Goal: Task Accomplishment & Management: Manage account settings

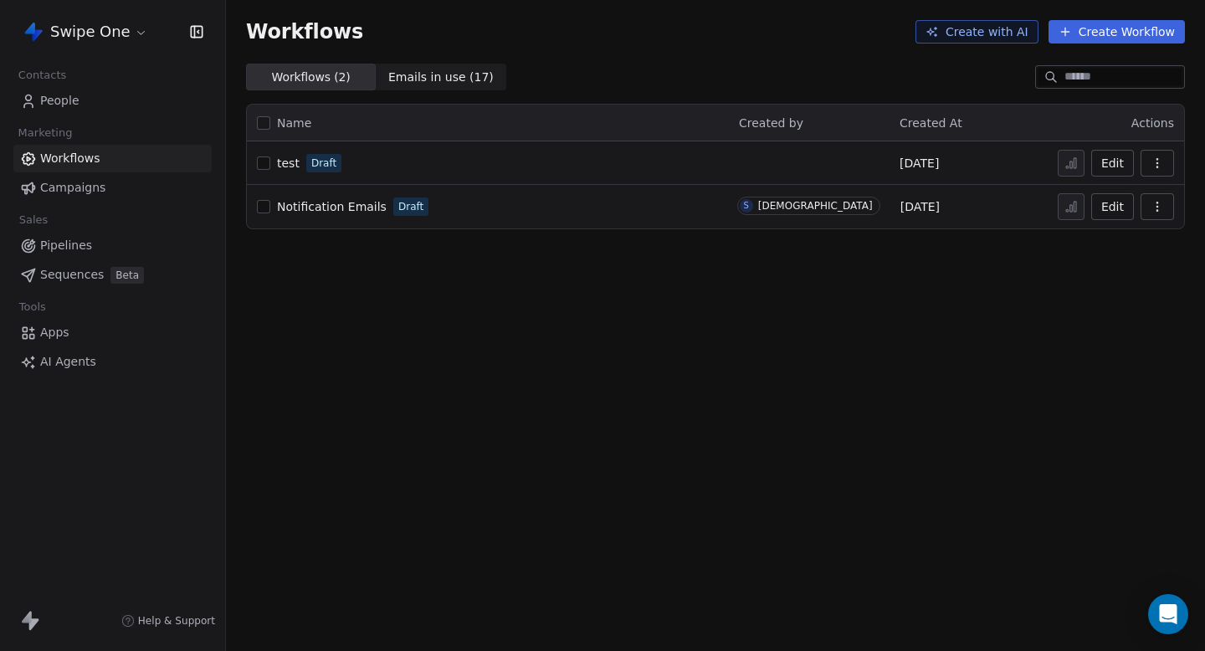
click at [1157, 157] on icon "button" at bounding box center [1157, 163] width 13 height 13
click at [123, 28] on html "Swipe One Contacts People Marketing Workflows Campaigns Sales Pipelines Sequenc…" at bounding box center [602, 325] width 1205 height 651
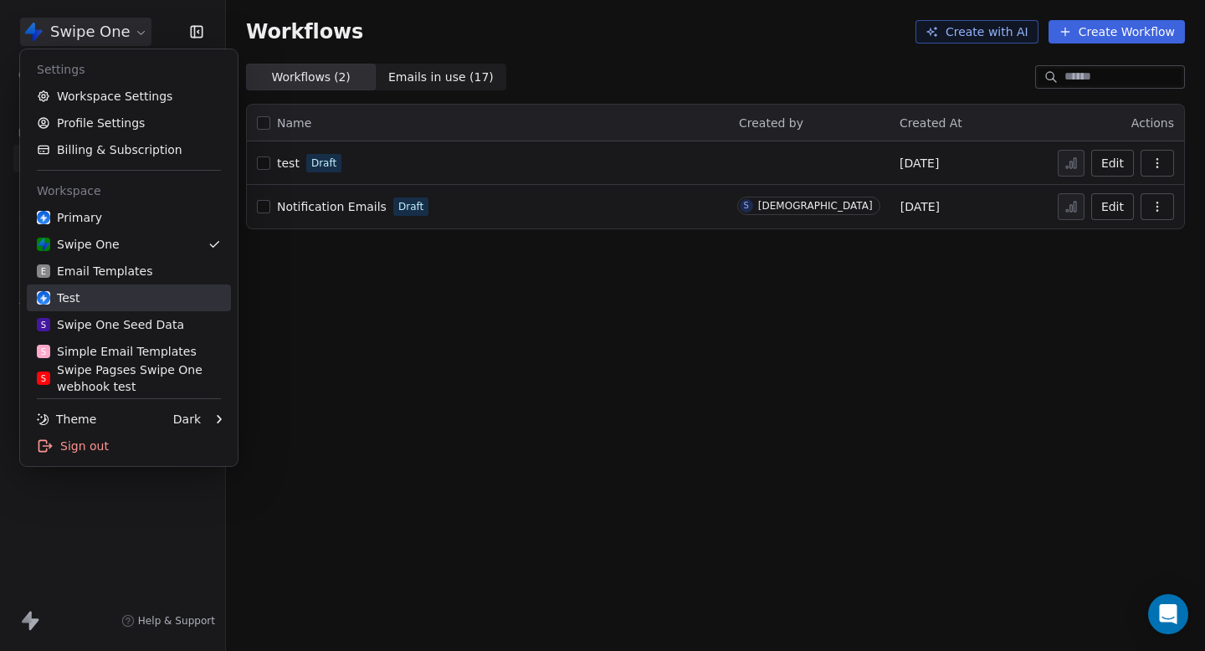
click at [144, 306] on link "Test" at bounding box center [129, 298] width 204 height 27
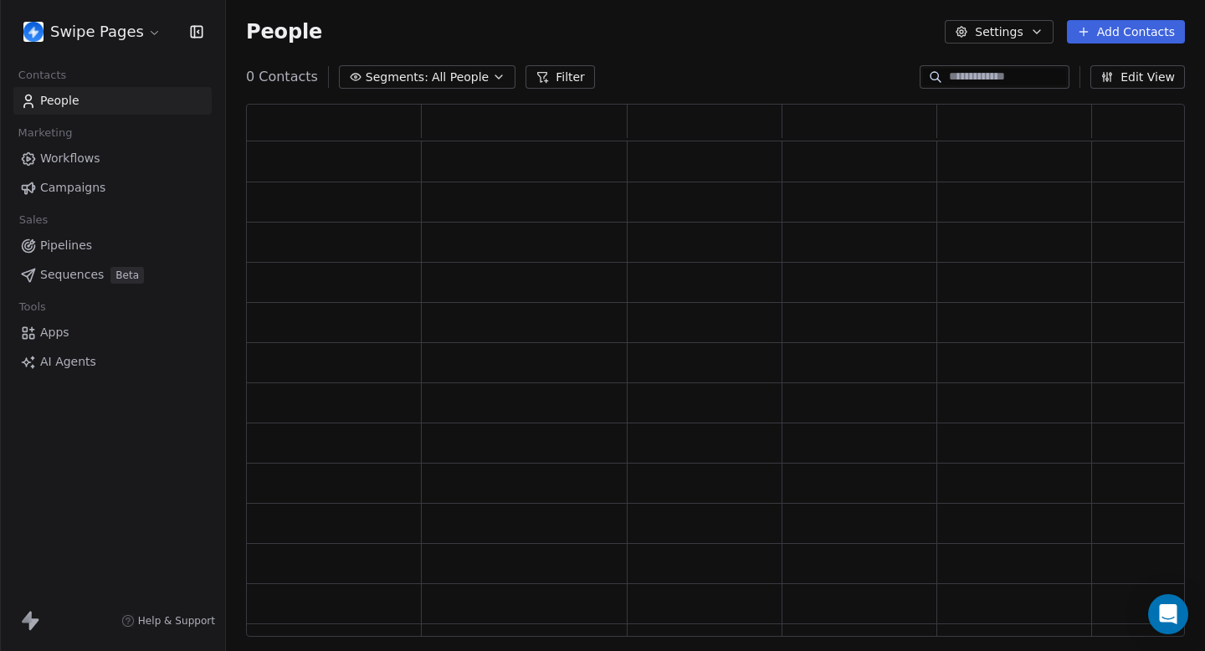
scroll to position [533, 939]
click at [74, 158] on span "Workflows" at bounding box center [70, 159] width 60 height 18
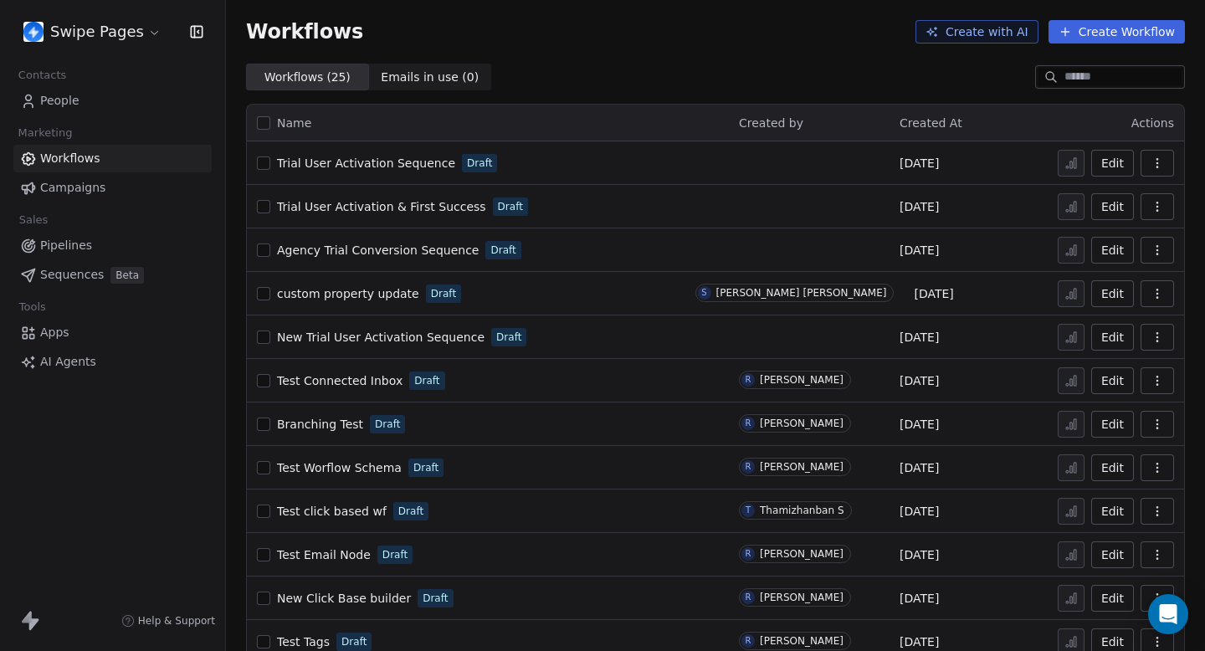
click at [1157, 172] on button "button" at bounding box center [1157, 163] width 33 height 27
click at [1106, 255] on span "Rename" at bounding box center [1111, 257] width 48 height 17
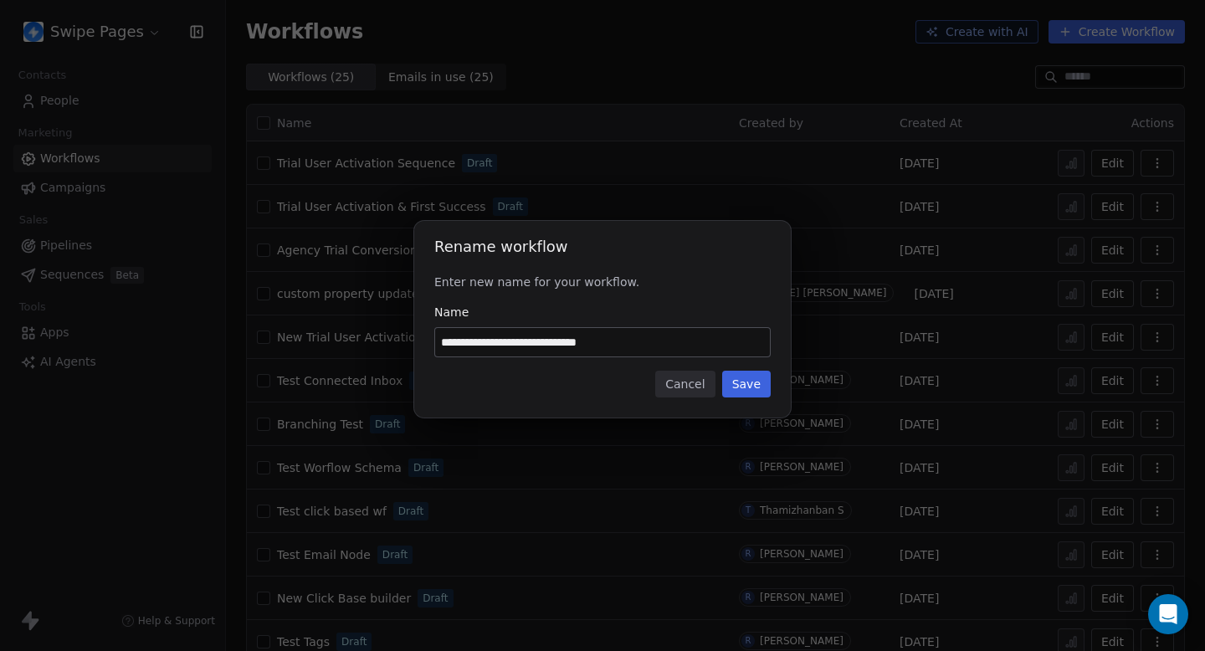
type input "**********"
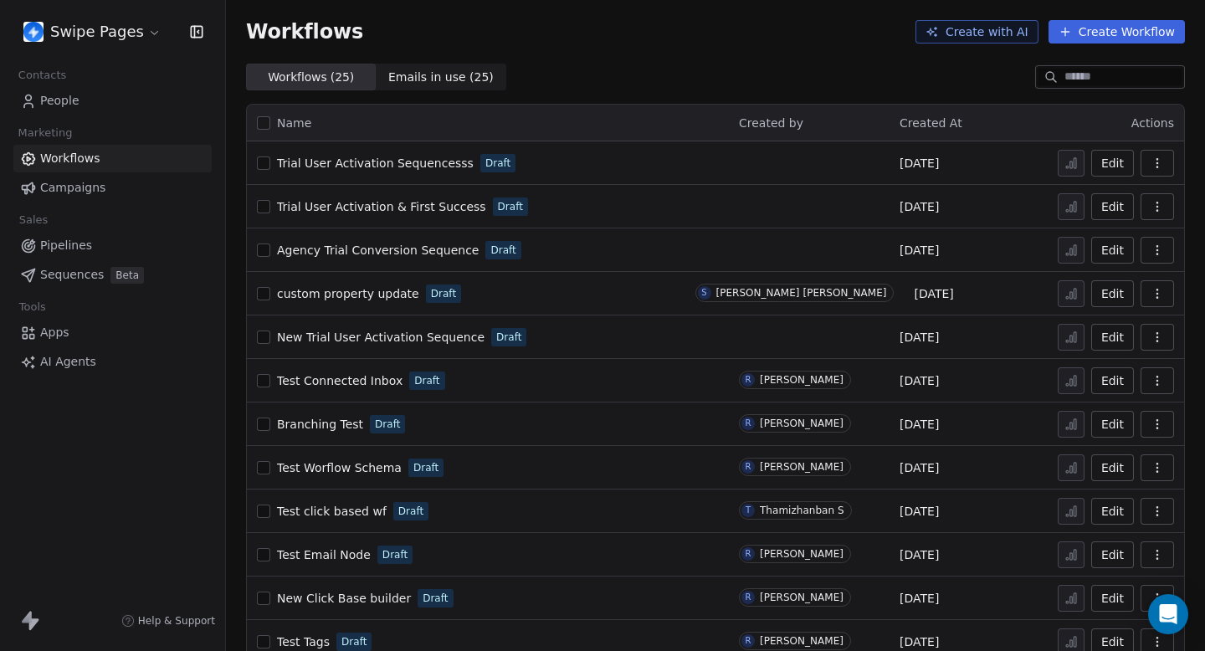
click at [1157, 157] on icon "button" at bounding box center [1157, 163] width 13 height 13
click at [1100, 249] on span "Rename" at bounding box center [1111, 257] width 48 height 17
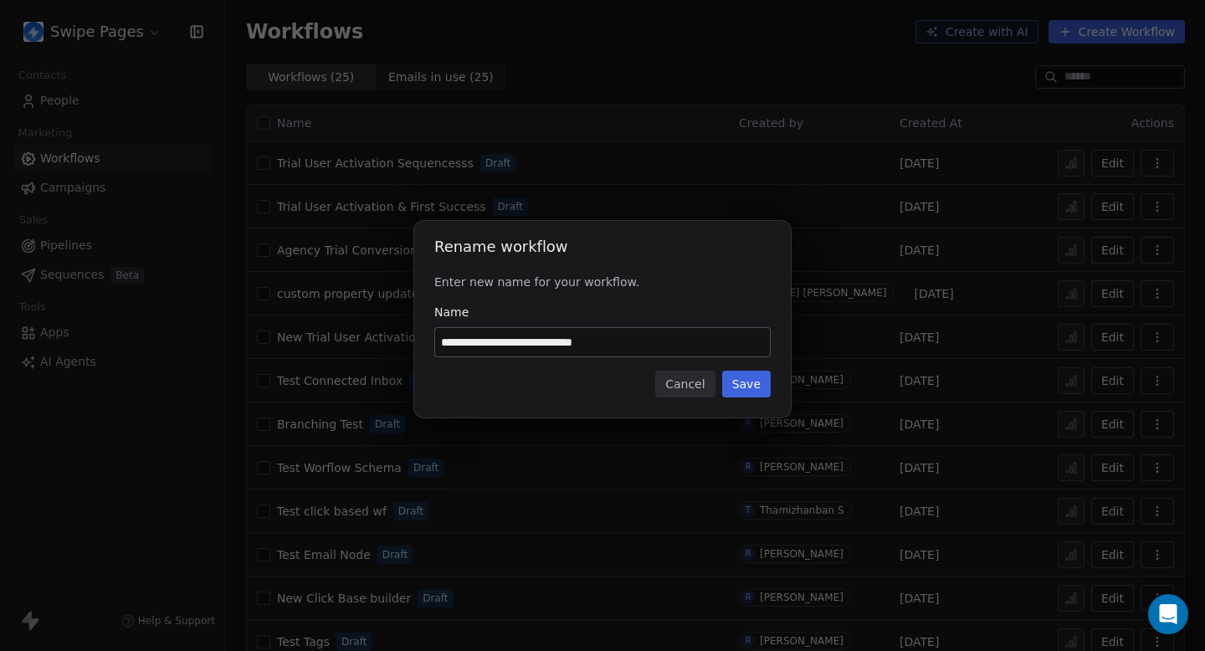
type input "**********"
